Goal: Find contact information: Find contact information

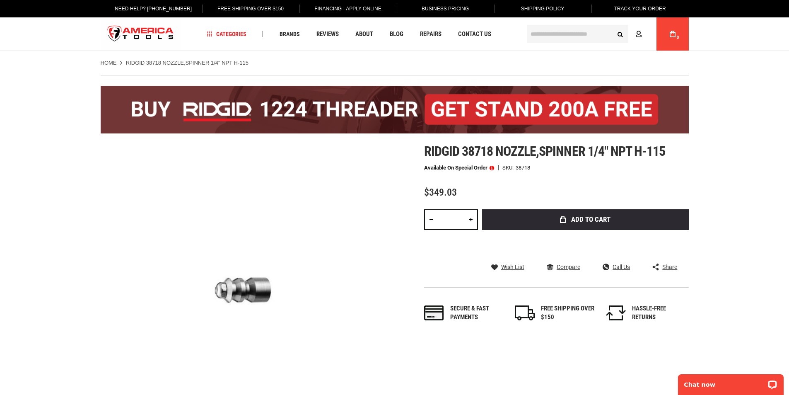
drag, startPoint x: 201, startPoint y: 3, endPoint x: 157, endPoint y: 8, distance: 43.8
click at [157, 8] on div "Need Help? [PHONE_NUMBER]" at bounding box center [153, 8] width 97 height 17
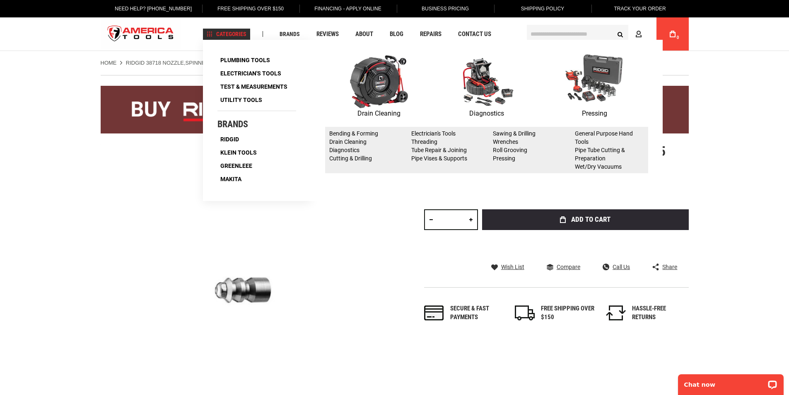
copy link "[PHONE_NUMBER]"
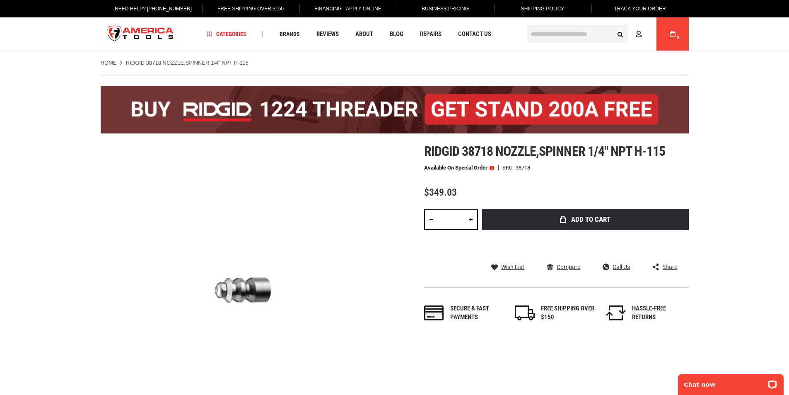
drag, startPoint x: 197, startPoint y: 12, endPoint x: 158, endPoint y: 10, distance: 39.0
click at [158, 10] on div "Need Help? [PHONE_NUMBER]" at bounding box center [153, 8] width 97 height 17
copy link "[PHONE_NUMBER]"
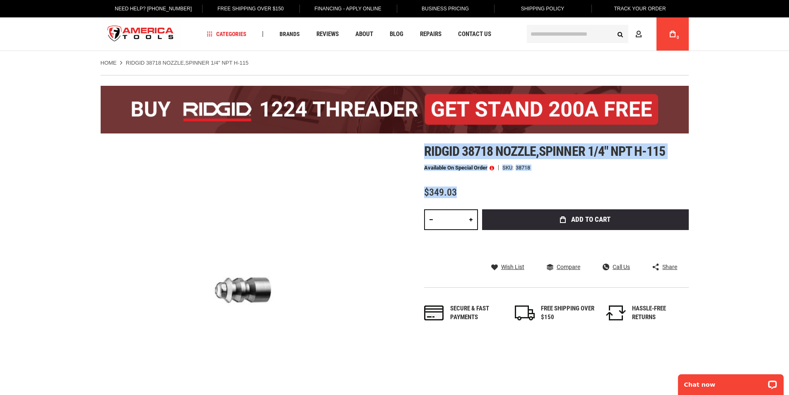
drag, startPoint x: 545, startPoint y: 171, endPoint x: 419, endPoint y: 151, distance: 127.4
click at [419, 151] on div "Skip to the end of the images gallery Skip to the beginning of the images galle…" at bounding box center [395, 291] width 588 height 294
click at [447, 166] on p "Available on Special Order" at bounding box center [459, 168] width 70 height 6
drag, startPoint x: 422, startPoint y: 148, endPoint x: 558, endPoint y: 166, distance: 137.0
click at [558, 166] on div "Skip to the end of the images gallery Skip to the beginning of the images galle…" at bounding box center [395, 291] width 588 height 294
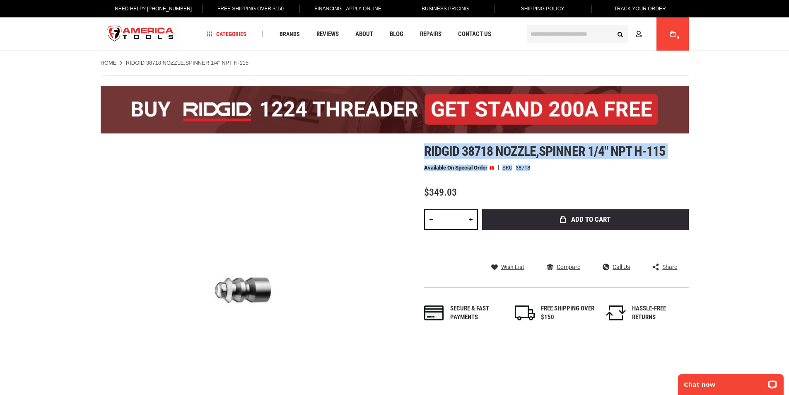
copy div "Ridgid 38718 nozzle,spinner 1/4" npt h-115 Available on Special Order SKU 38718"
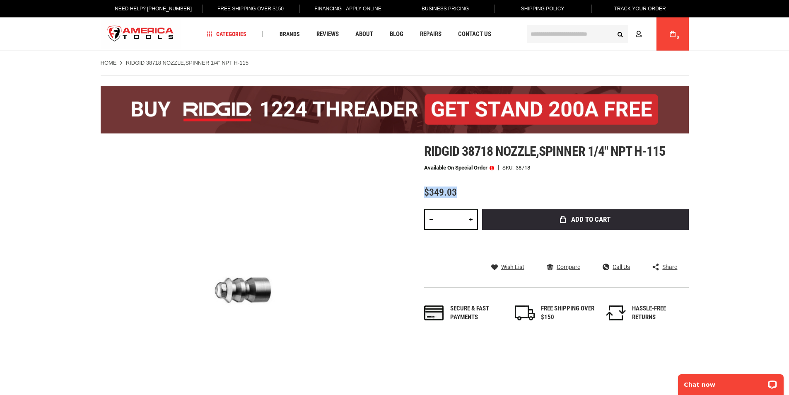
drag, startPoint x: 471, startPoint y: 196, endPoint x: 422, endPoint y: 184, distance: 50.6
click at [421, 193] on div "Skip to the end of the images gallery Skip to the beginning of the images galle…" at bounding box center [395, 291] width 588 height 294
copy span "$349.03"
drag, startPoint x: 196, startPoint y: 8, endPoint x: 160, endPoint y: 8, distance: 36.5
click at [160, 8] on div "Need Help? [PHONE_NUMBER]" at bounding box center [153, 8] width 97 height 17
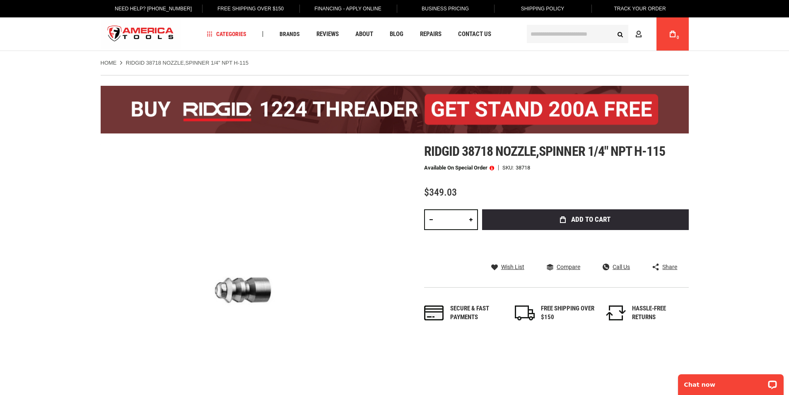
click at [197, 10] on div "Need Help? [PHONE_NUMBER]" at bounding box center [153, 8] width 97 height 17
drag, startPoint x: 196, startPoint y: 10, endPoint x: 158, endPoint y: 7, distance: 38.7
click at [158, 7] on div "Need Help? [PHONE_NUMBER]" at bounding box center [153, 8] width 97 height 17
copy link "[PHONE_NUMBER]"
